Goal: Information Seeking & Learning: Find specific fact

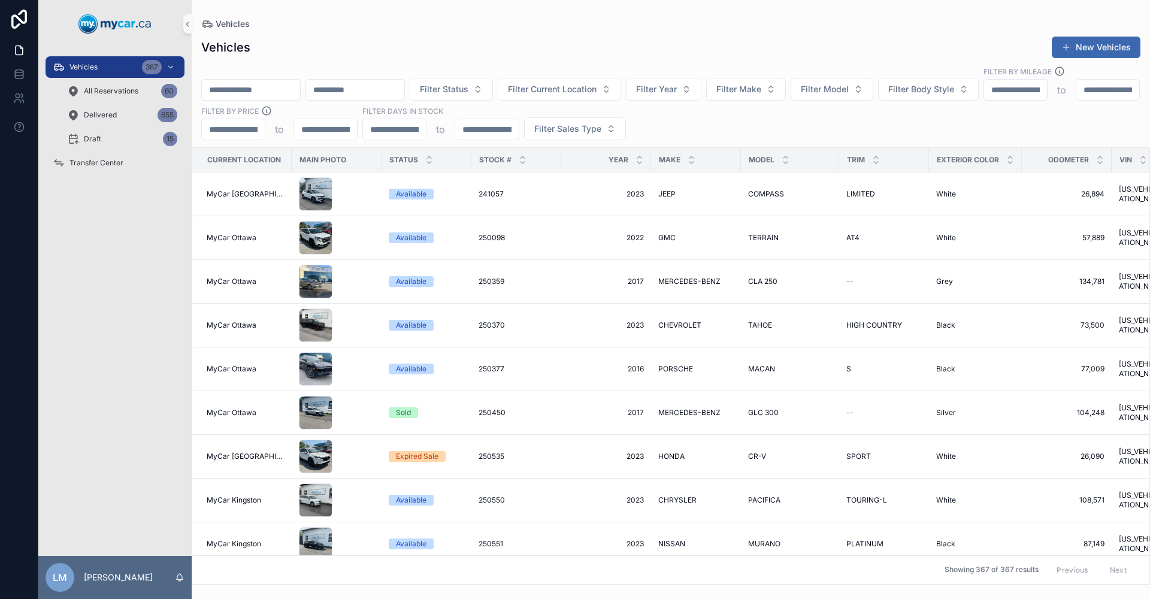
click at [276, 81] on input "scrollable content" at bounding box center [251, 89] width 98 height 17
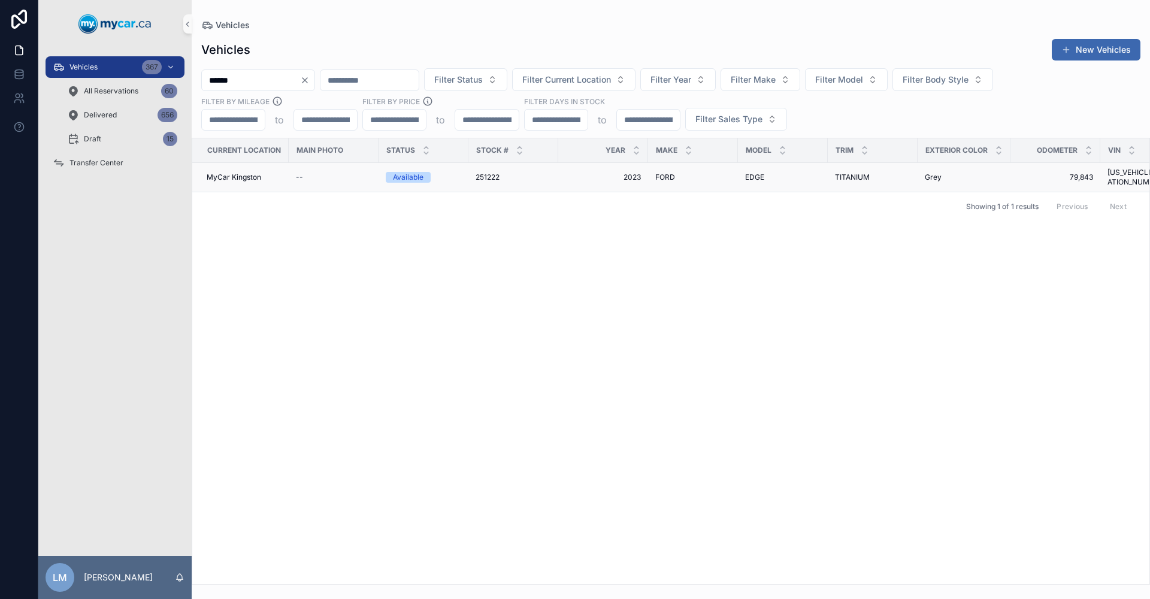
type input "******"
click at [857, 175] on span "TITANIUM" at bounding box center [852, 178] width 35 height 10
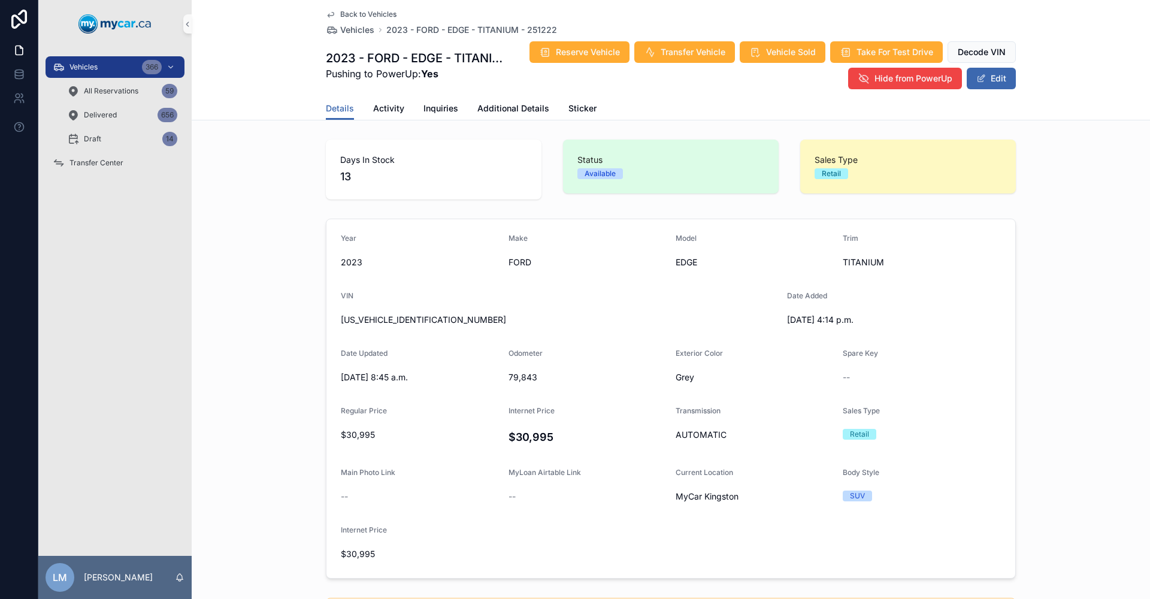
click at [410, 321] on span "[US_VEHICLE_IDENTIFICATION_NUMBER]" at bounding box center [559, 320] width 437 height 12
copy span "[US_VEHICLE_IDENTIFICATION_NUMBER]"
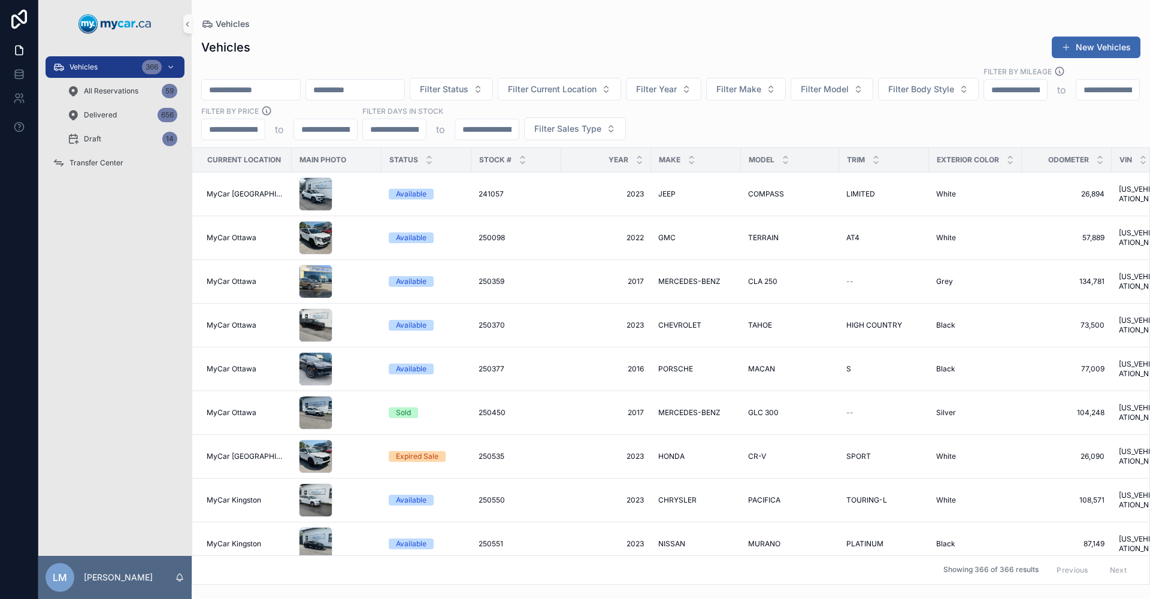
click at [282, 81] on input "scrollable content" at bounding box center [251, 89] width 98 height 17
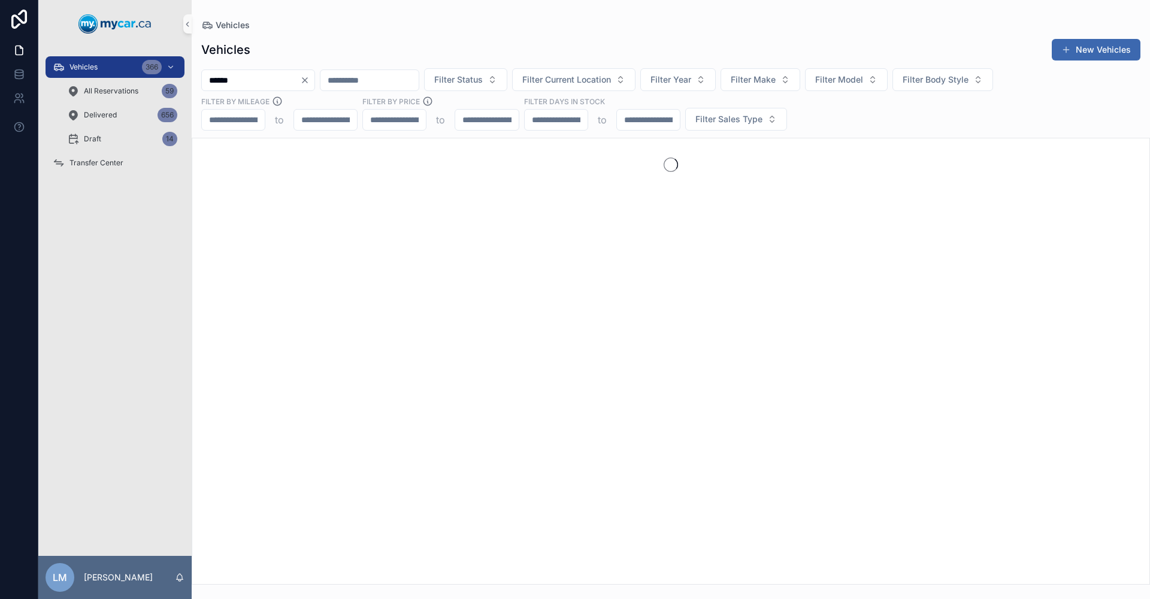
type input "******"
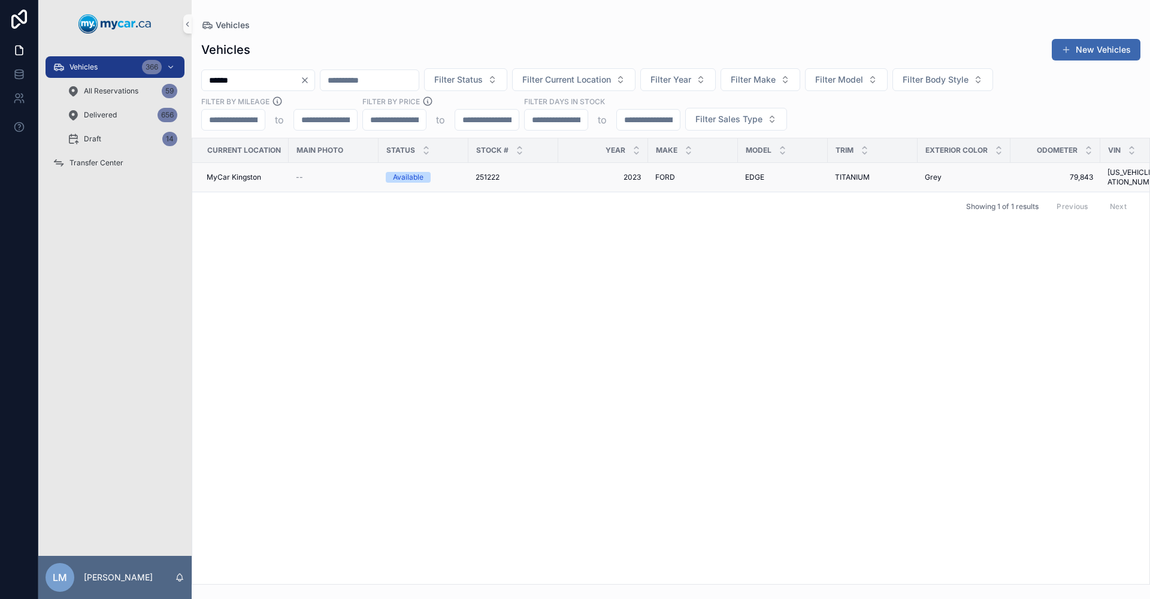
click at [939, 174] on span "Grey" at bounding box center [933, 178] width 17 height 10
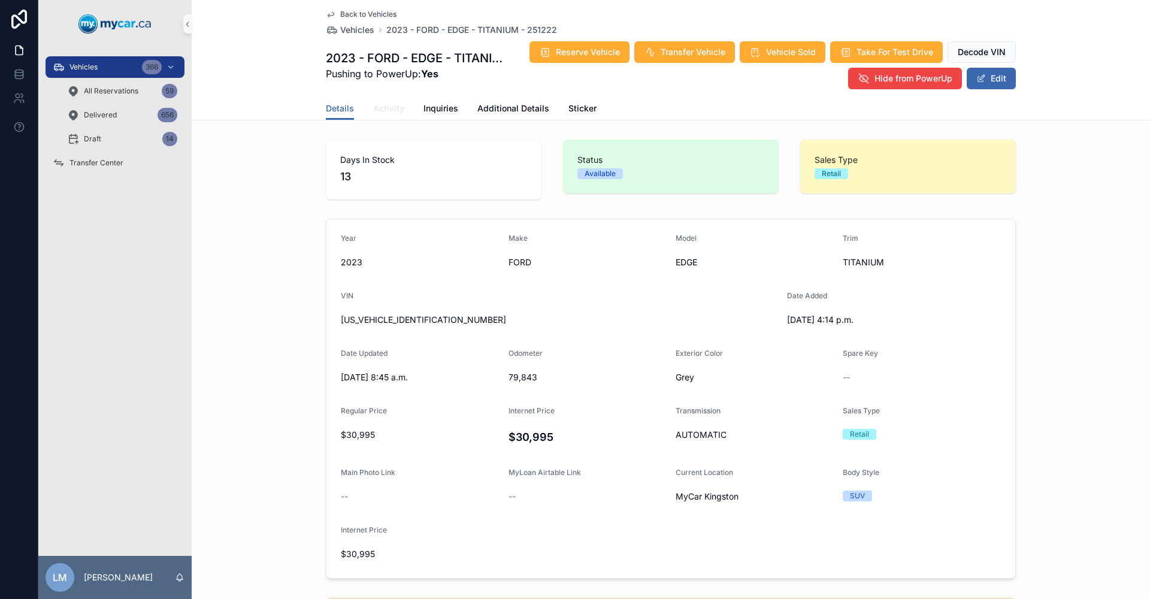
click at [392, 111] on span "Activity" at bounding box center [388, 108] width 31 height 12
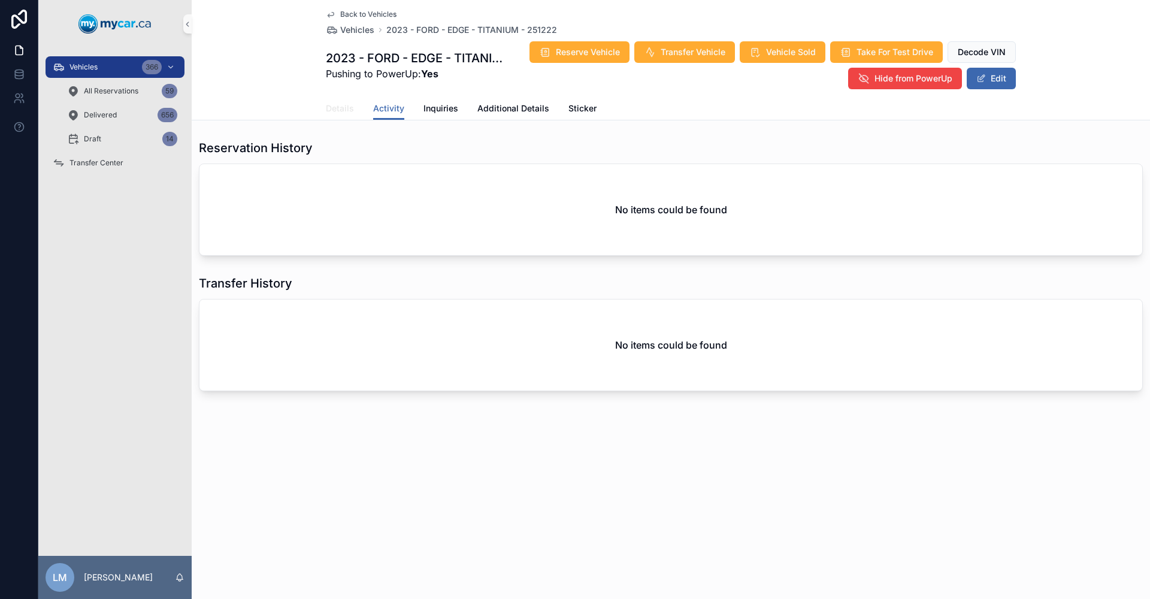
click at [340, 107] on span "Details" at bounding box center [340, 108] width 28 height 12
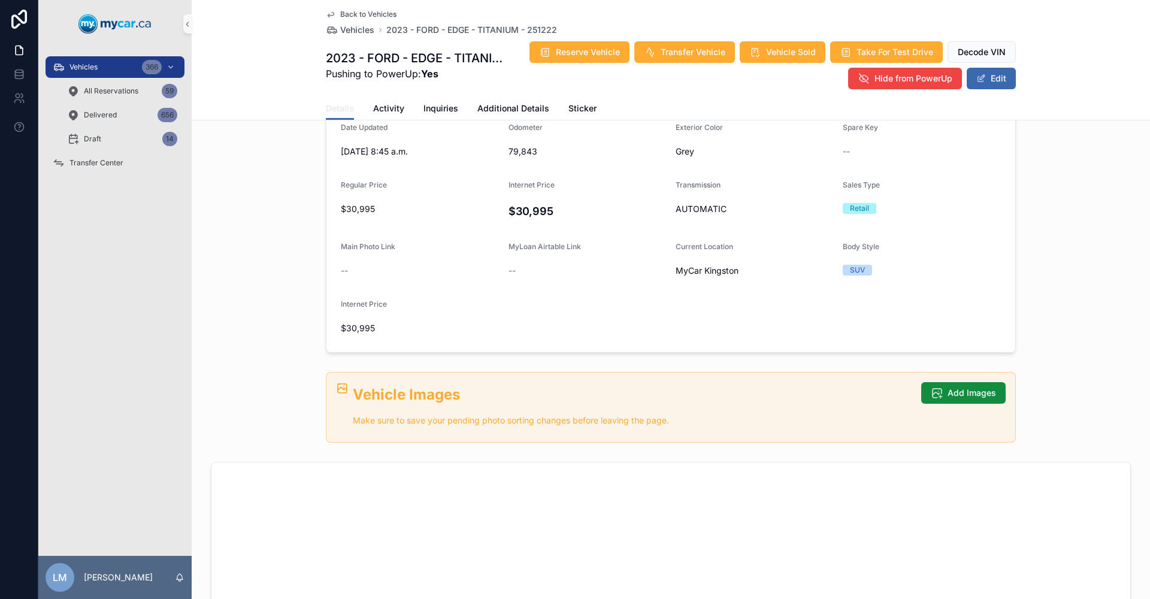
scroll to position [120, 0]
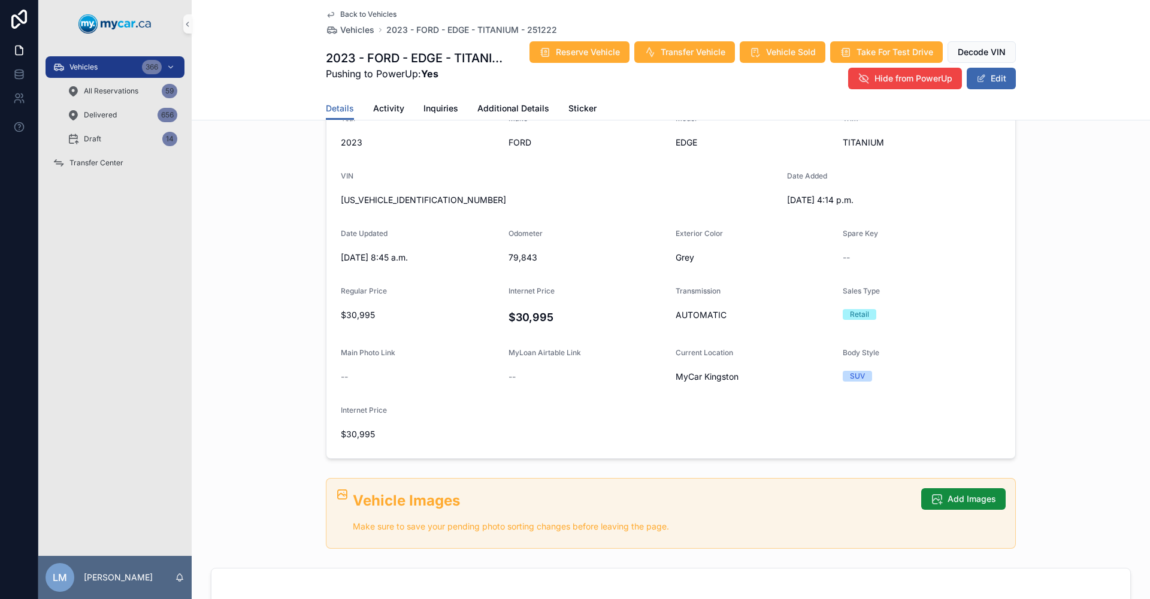
click at [404, 201] on span "[US_VEHICLE_IDENTIFICATION_NUMBER]" at bounding box center [559, 200] width 437 height 12
copy span "[US_VEHICLE_IDENTIFICATION_NUMBER]"
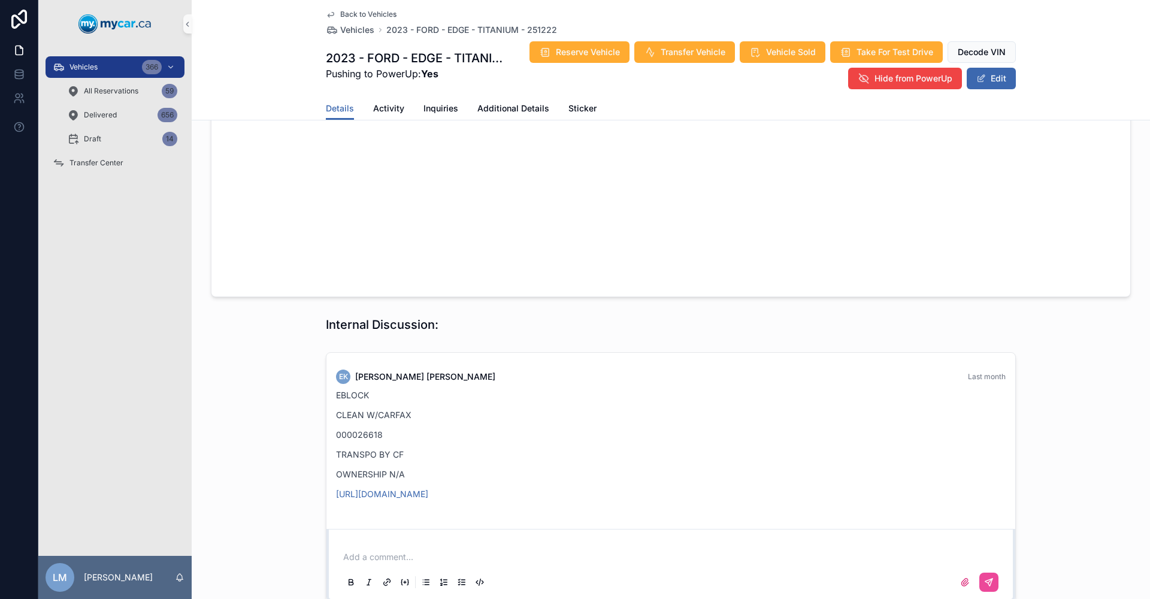
scroll to position [1019, 0]
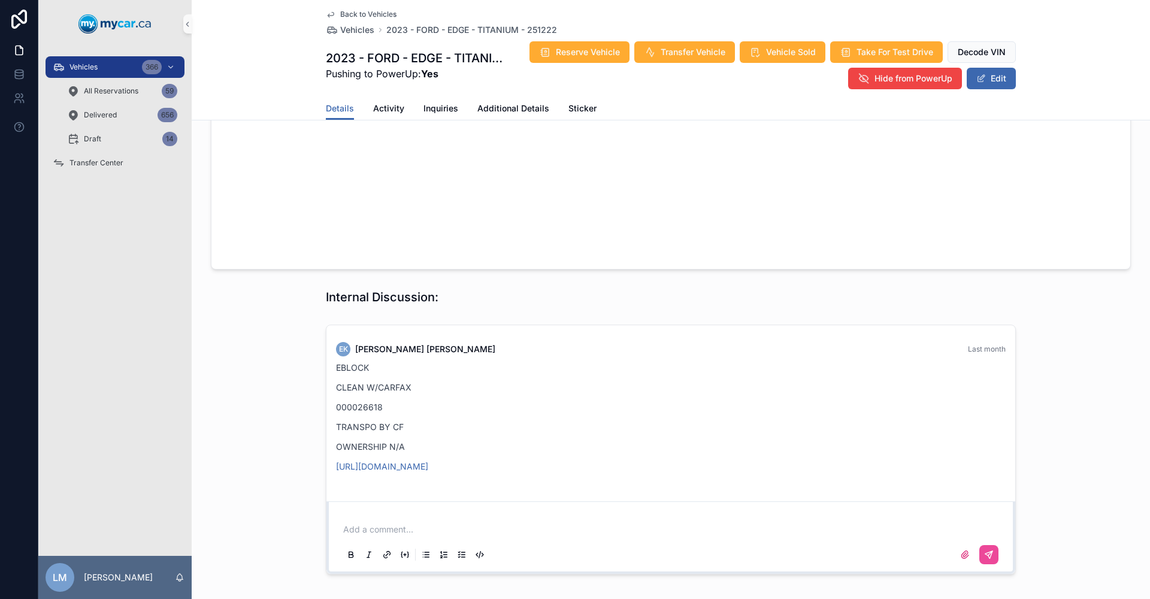
click at [364, 12] on span "Back to Vehicles" at bounding box center [368, 15] width 56 height 10
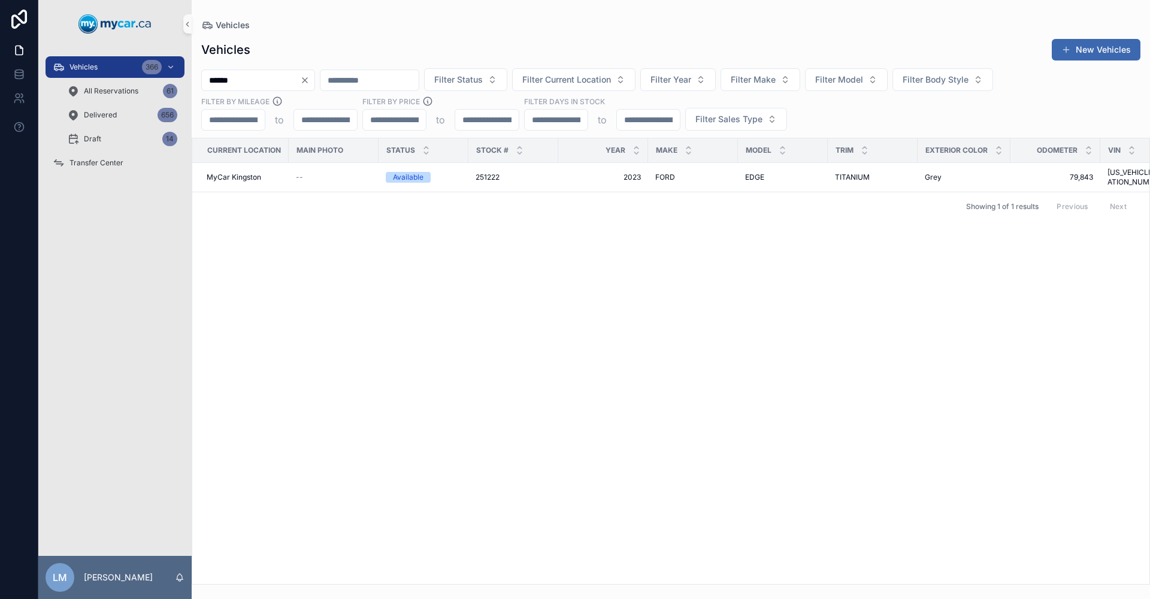
click at [310, 81] on icon "Clear" at bounding box center [305, 80] width 10 height 10
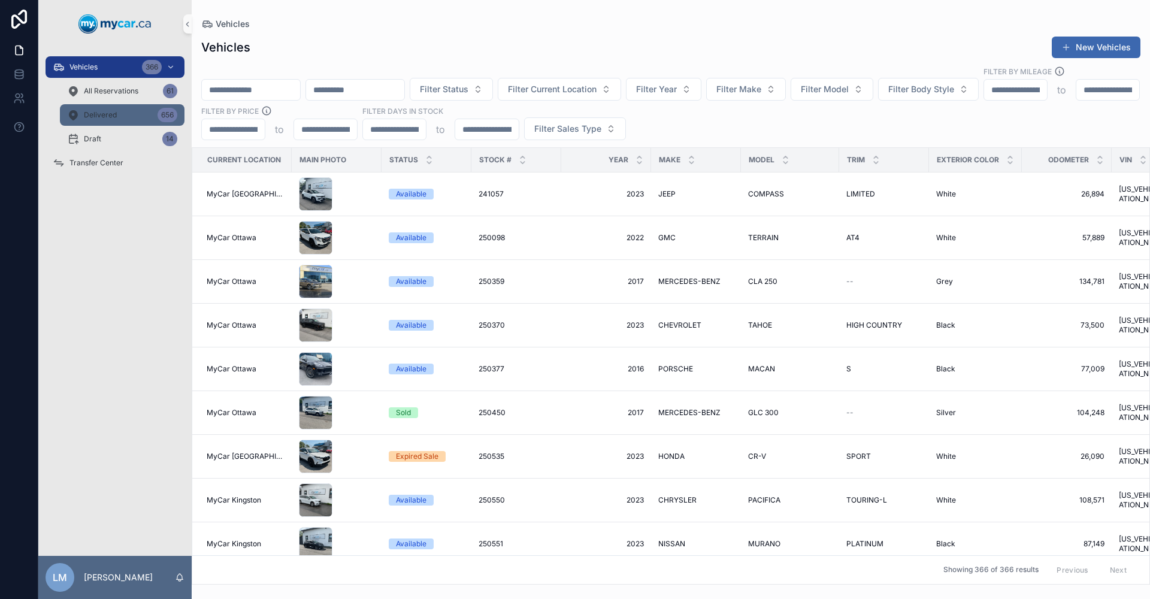
click at [140, 115] on div "Delivered 656" at bounding box center [122, 114] width 110 height 19
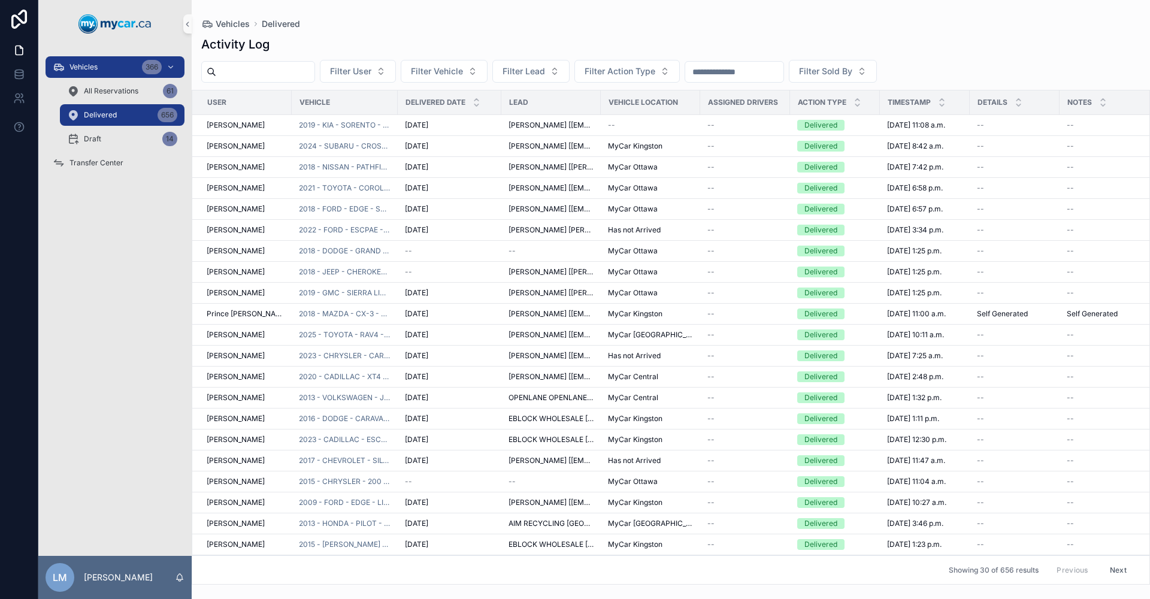
click at [784, 76] on input "scrollable content" at bounding box center [734, 72] width 98 height 17
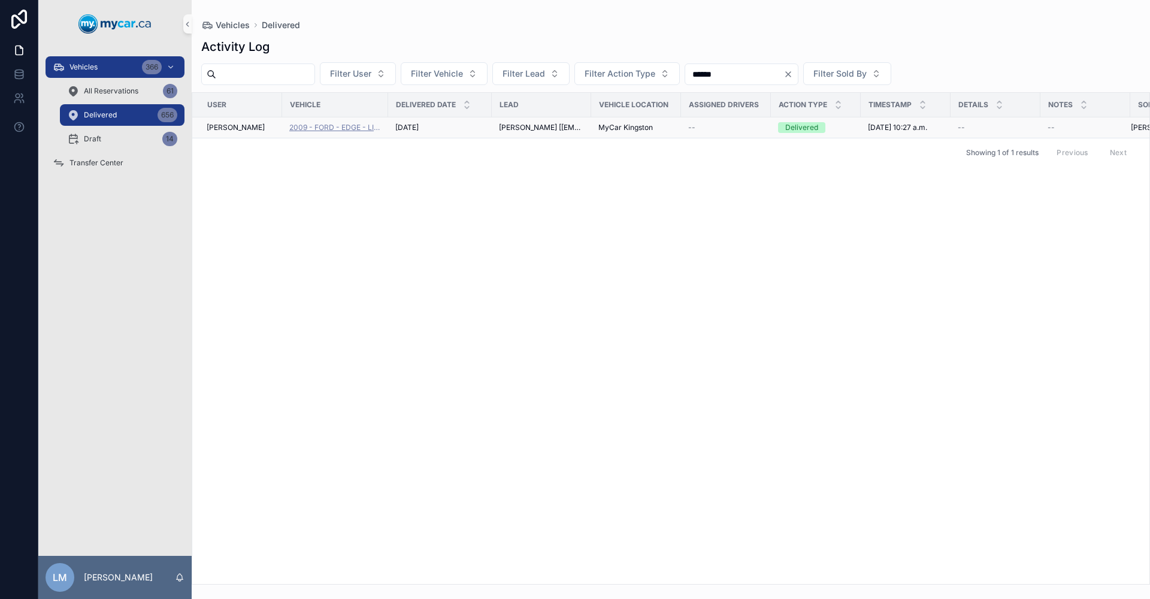
type input "******"
click at [328, 125] on span "2009 - FORD - EDGE - LIMITED - 251202" at bounding box center [335, 128] width 92 height 10
